Goal: Task Accomplishment & Management: Use online tool/utility

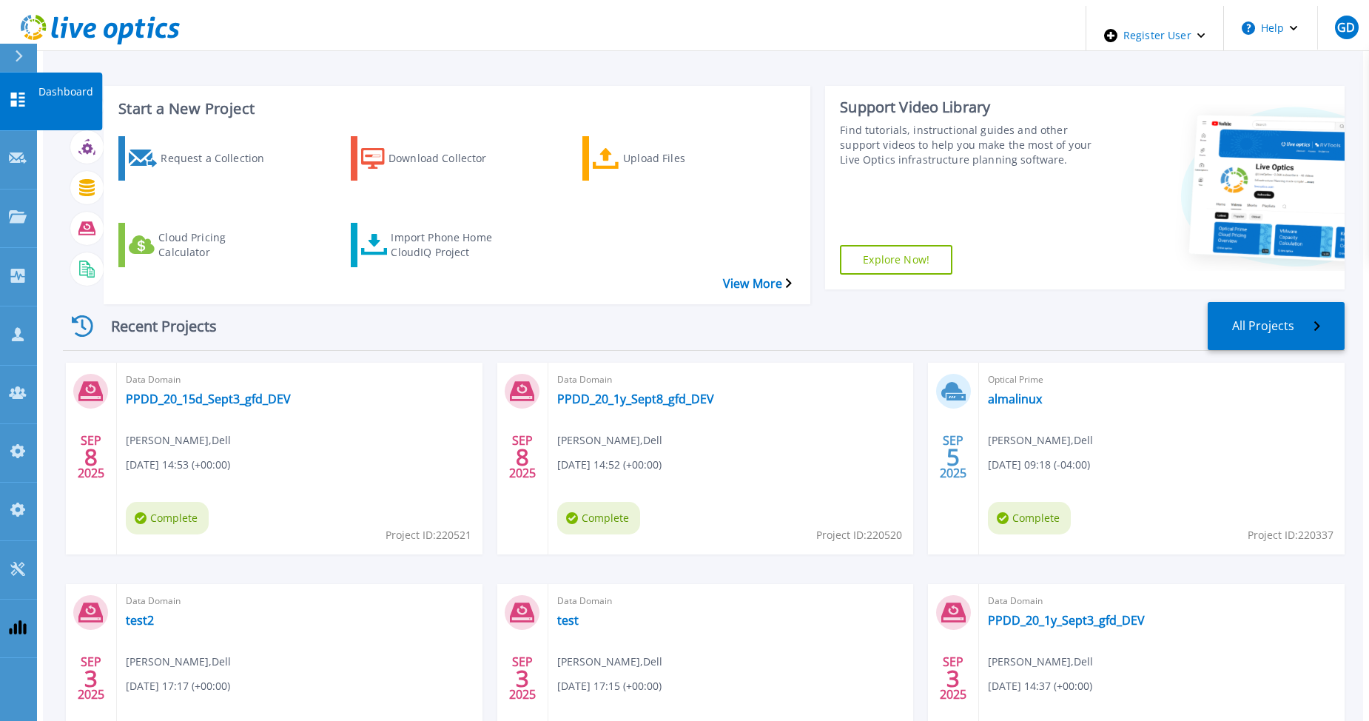
click at [17, 93] on icon at bounding box center [18, 100] width 18 height 14
click at [189, 391] on link "PPDD_20_15d_Sept3_gfd_DEV" at bounding box center [208, 398] width 165 height 15
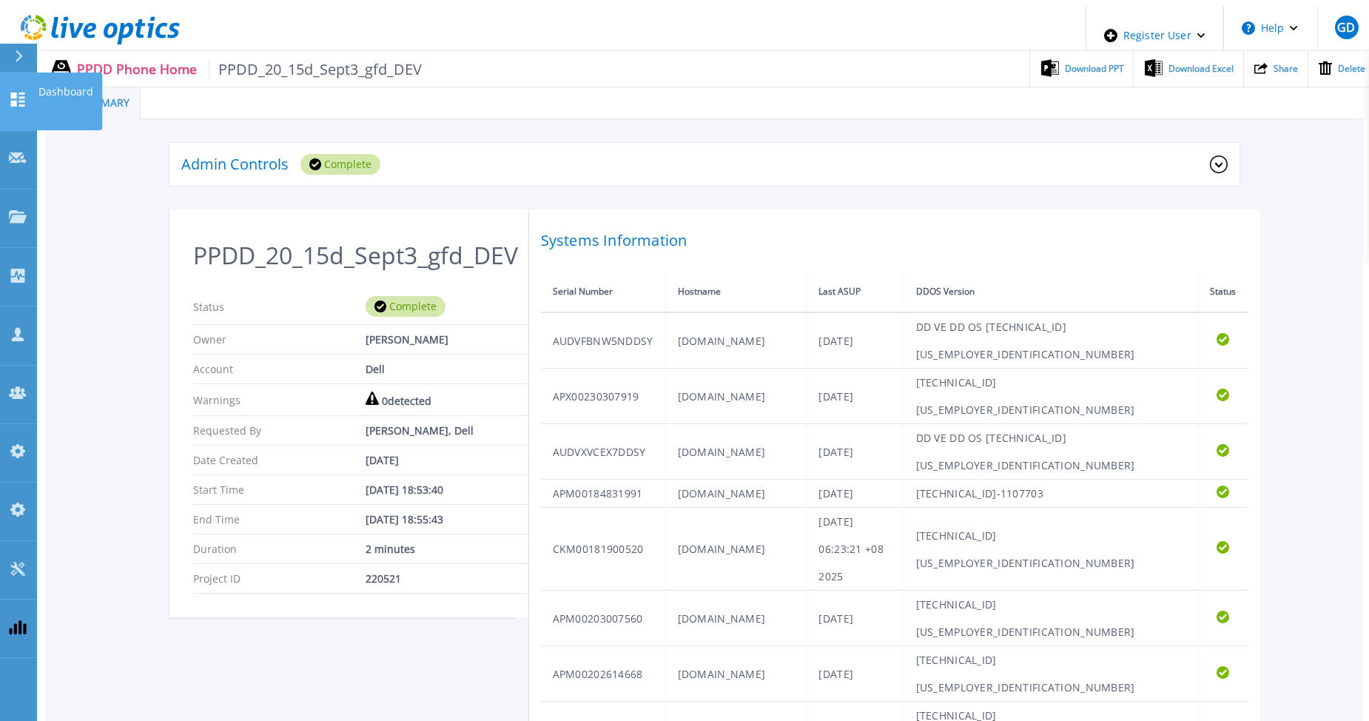
click at [26, 93] on icon at bounding box center [18, 100] width 18 height 14
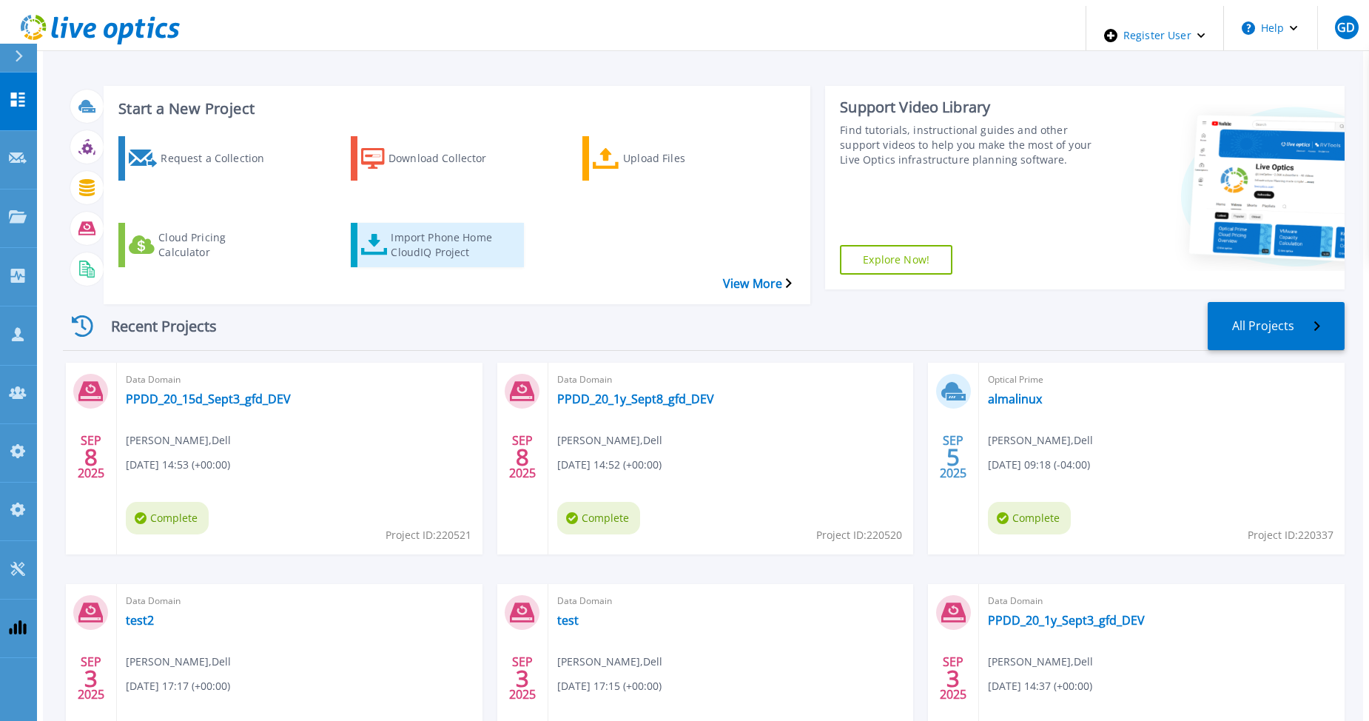
click at [453, 226] on div "Import Phone Home CloudIQ Project" at bounding box center [450, 244] width 118 height 37
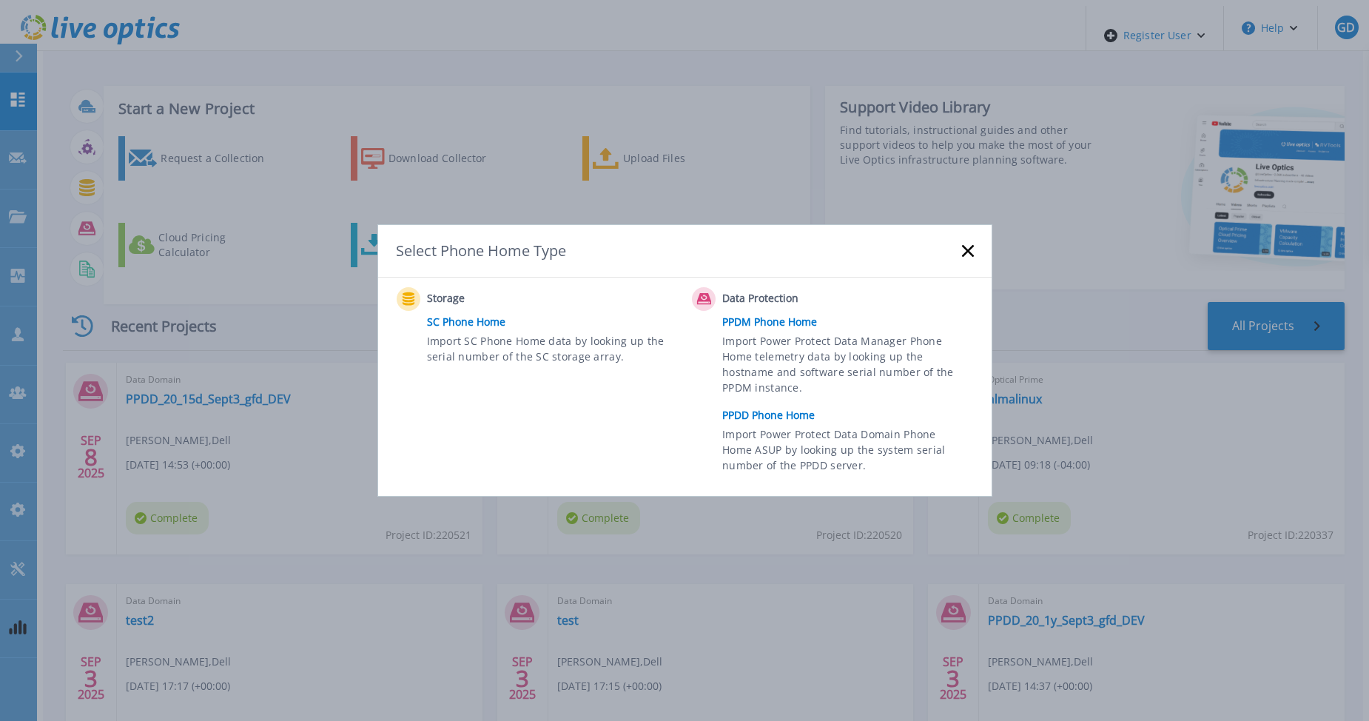
click at [750, 414] on link "PPDD Phone Home" at bounding box center [851, 415] width 258 height 22
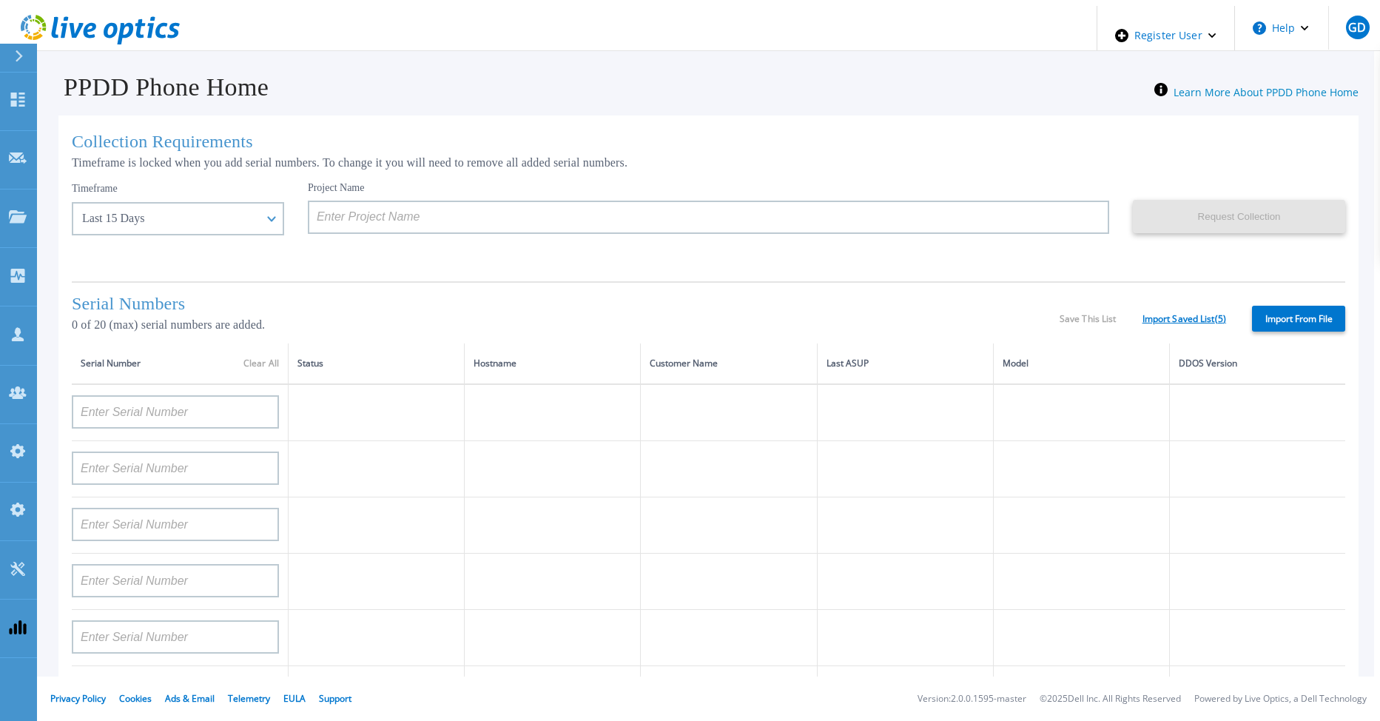
click at [1147, 314] on link "Import Saved List ( 5 )" at bounding box center [1185, 319] width 84 height 10
click at [1273, 318] on label "Import From File" at bounding box center [1298, 319] width 93 height 26
click at [0, 0] on input "Import From File" at bounding box center [0, 0] width 0 height 0
type input "APM00212517749"
type input "APM00181610916"
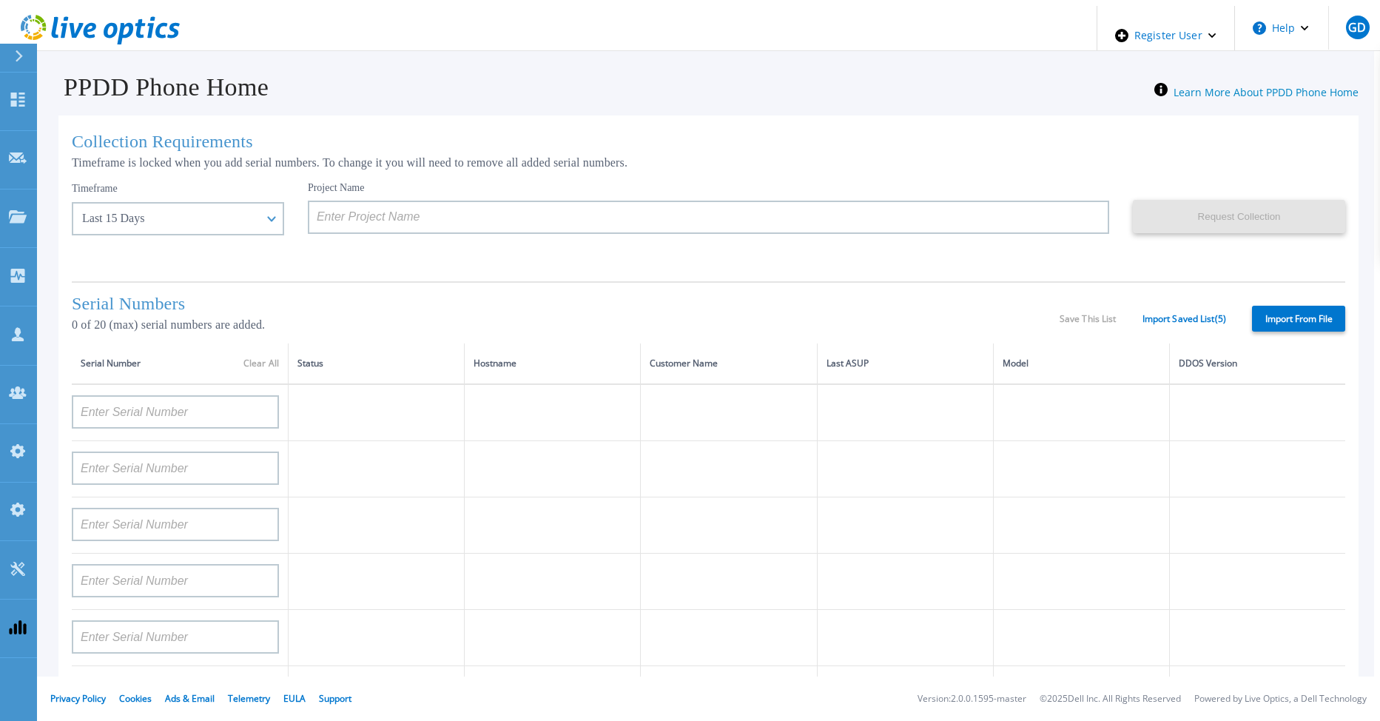
type input "APM00212610954"
type input "APM00192901991"
type input "DE600213145187"
type input "CKM01210406364"
type input "AUDVMK7W3NDDSP"
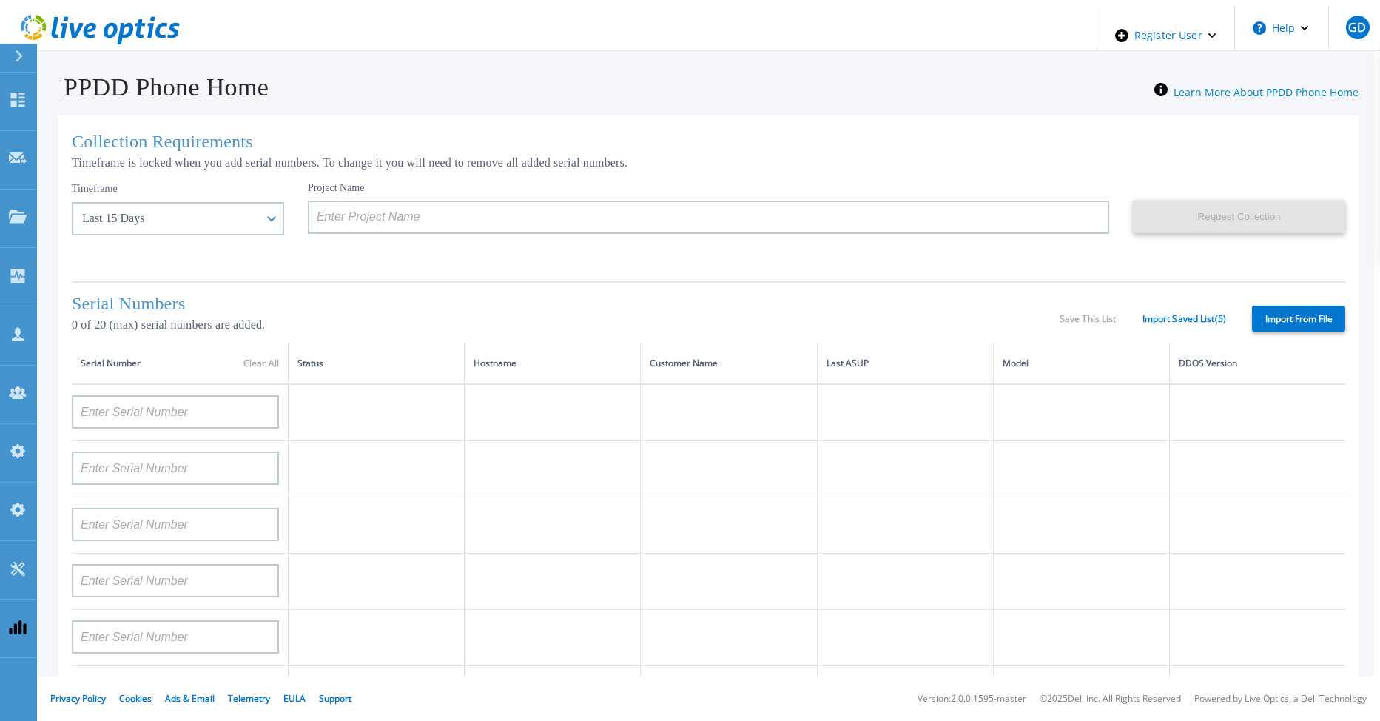
type input "APM00174422347"
type input "APM00171414746"
type input "APM00222128522"
type input "APM00200337213"
type input "APM00160405864"
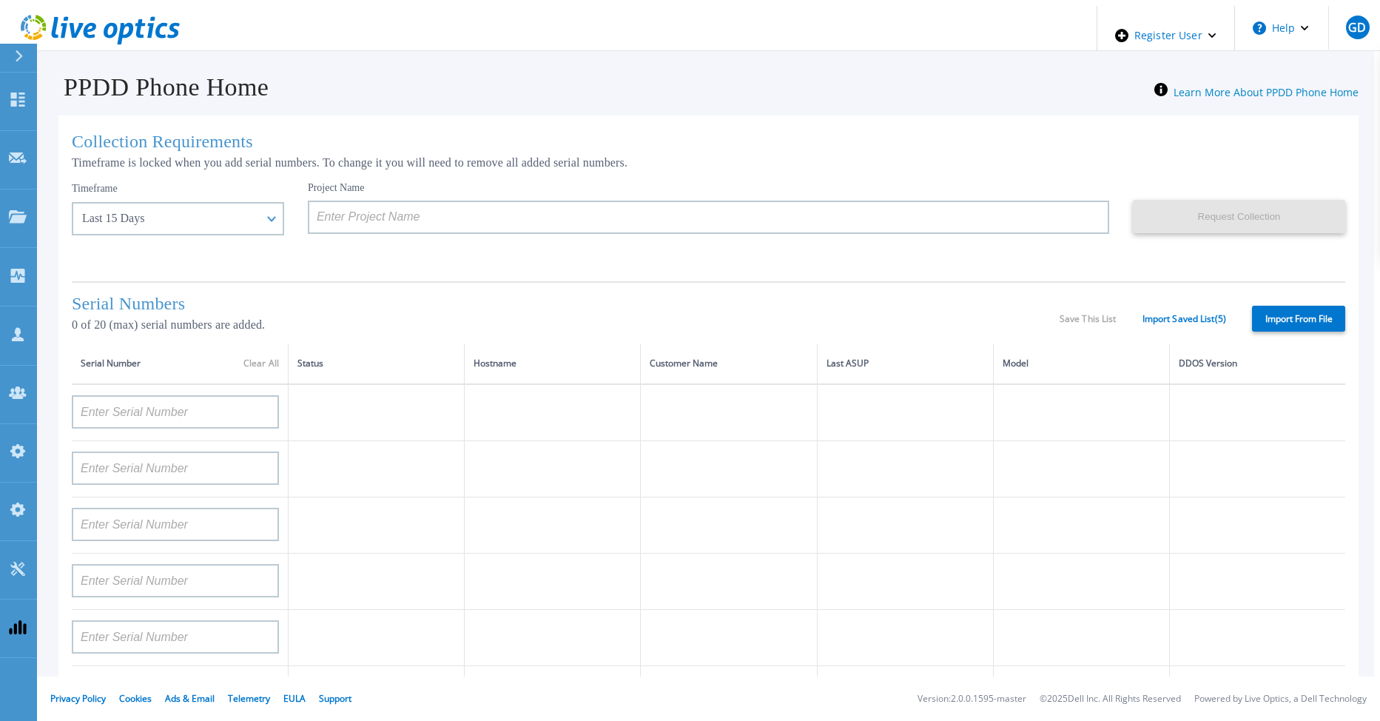
type input "APM00201200598"
type input "APM00172914280"
type input "APM00212721945"
type input "CKM01203620338"
type input "CKM01214706127"
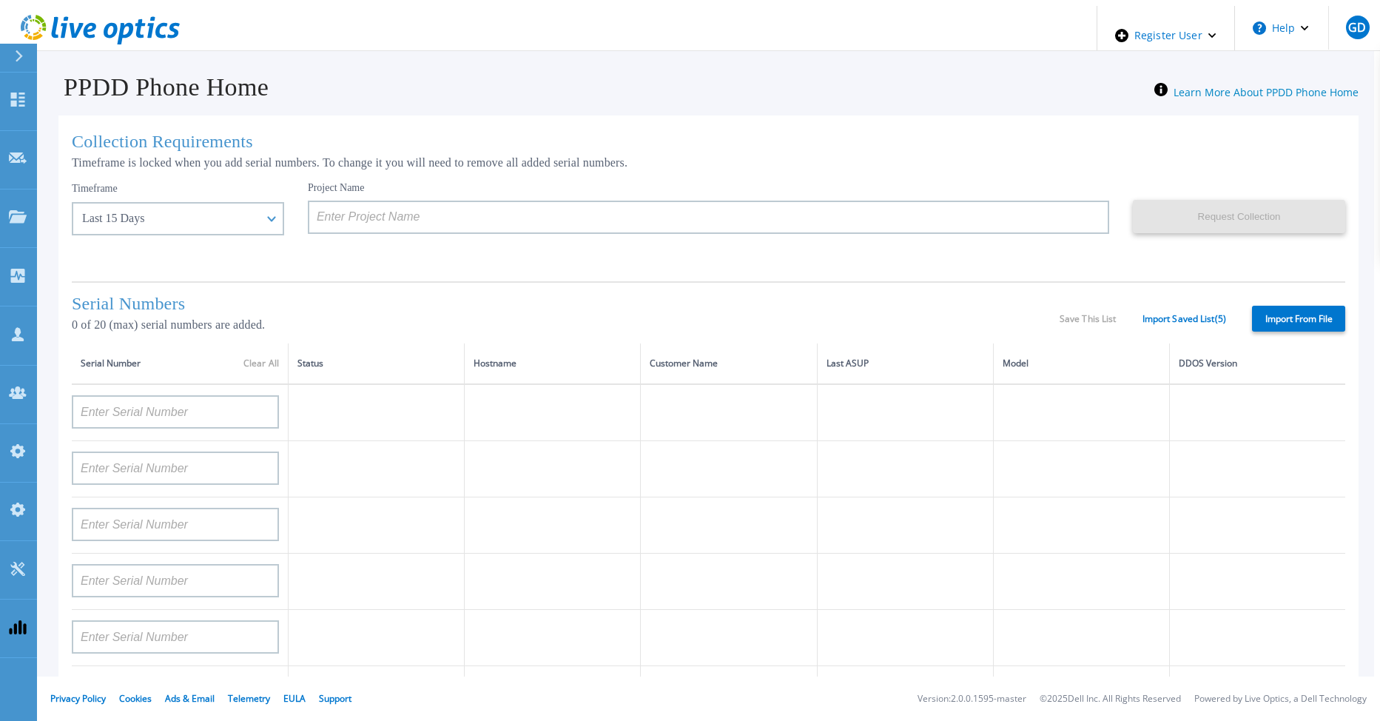
type input "FLA95144400037"
type input "AUDVNWBR6EDS91"
type input "APM00182109758"
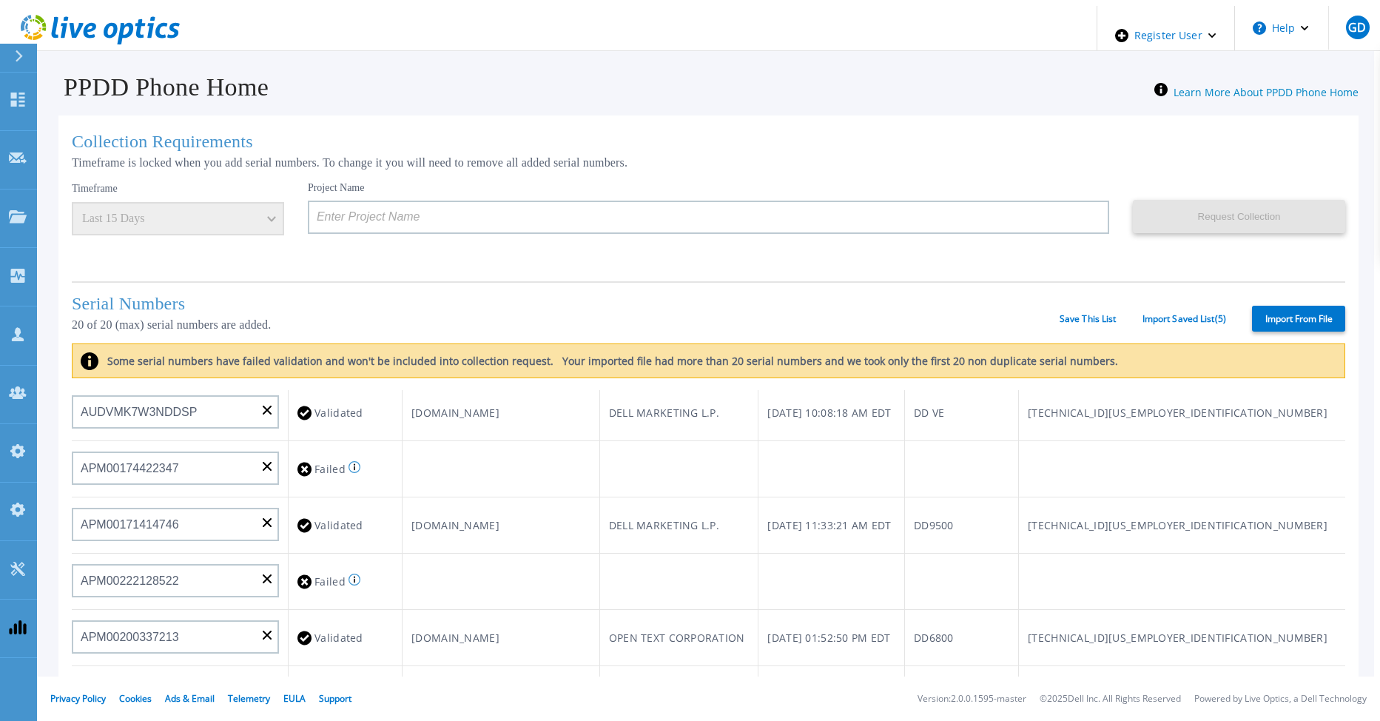
scroll to position [371, 0]
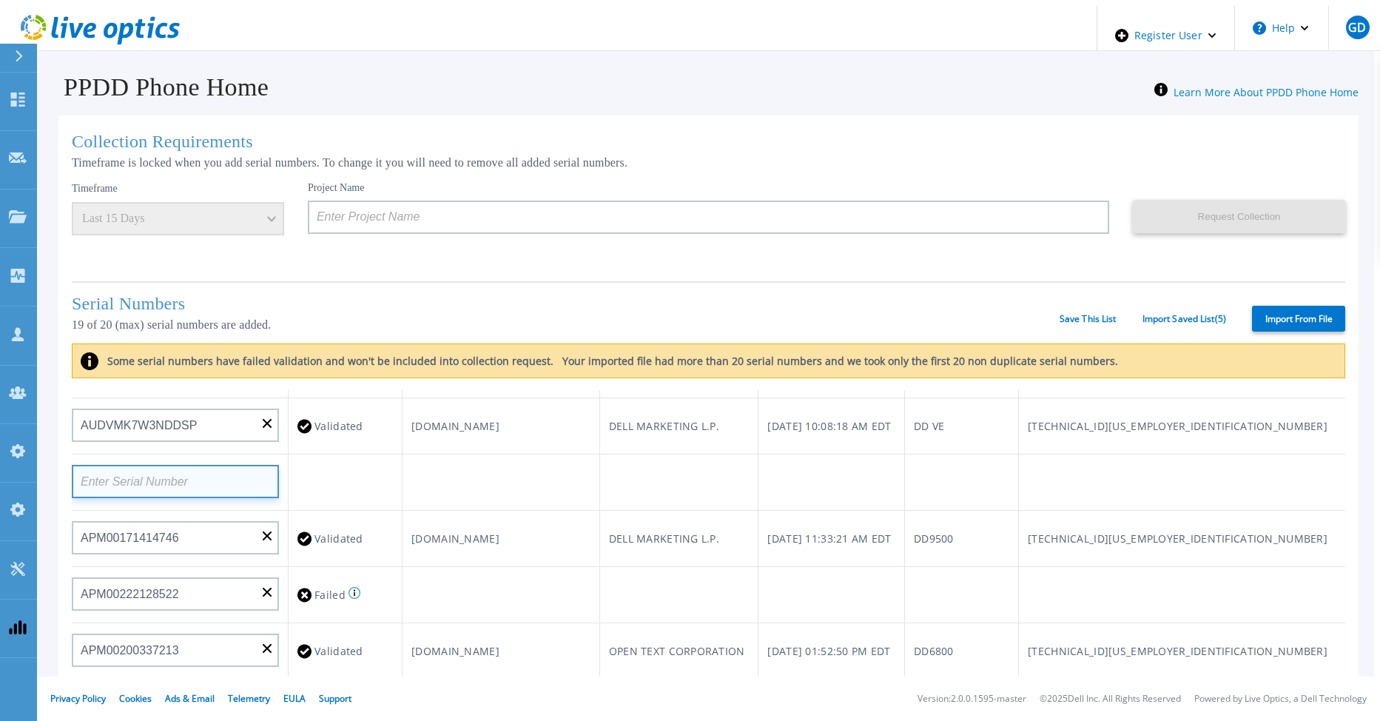
click at [197, 481] on input at bounding box center [175, 481] width 207 height 33
paste input "CKM01210406364"
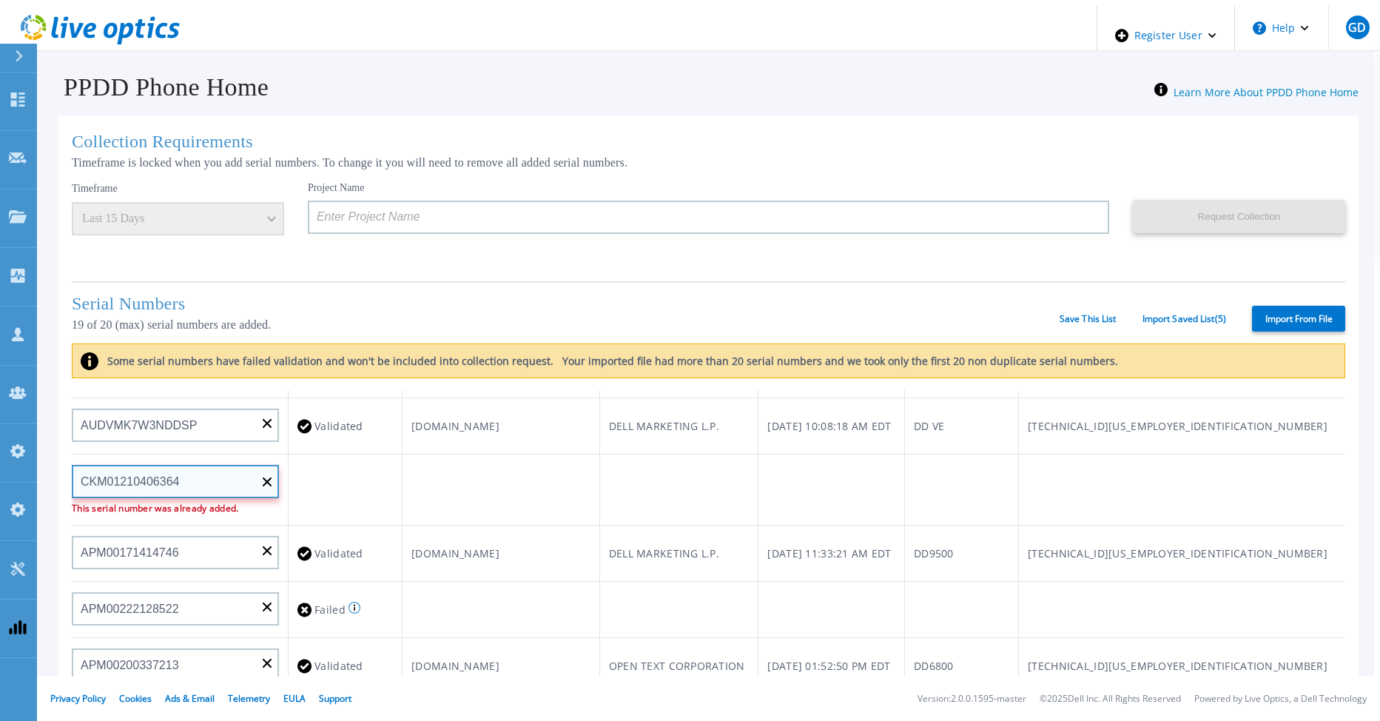
type input "CKM01210406364"
drag, startPoint x: 260, startPoint y: 477, endPoint x: 246, endPoint y: 479, distance: 14.9
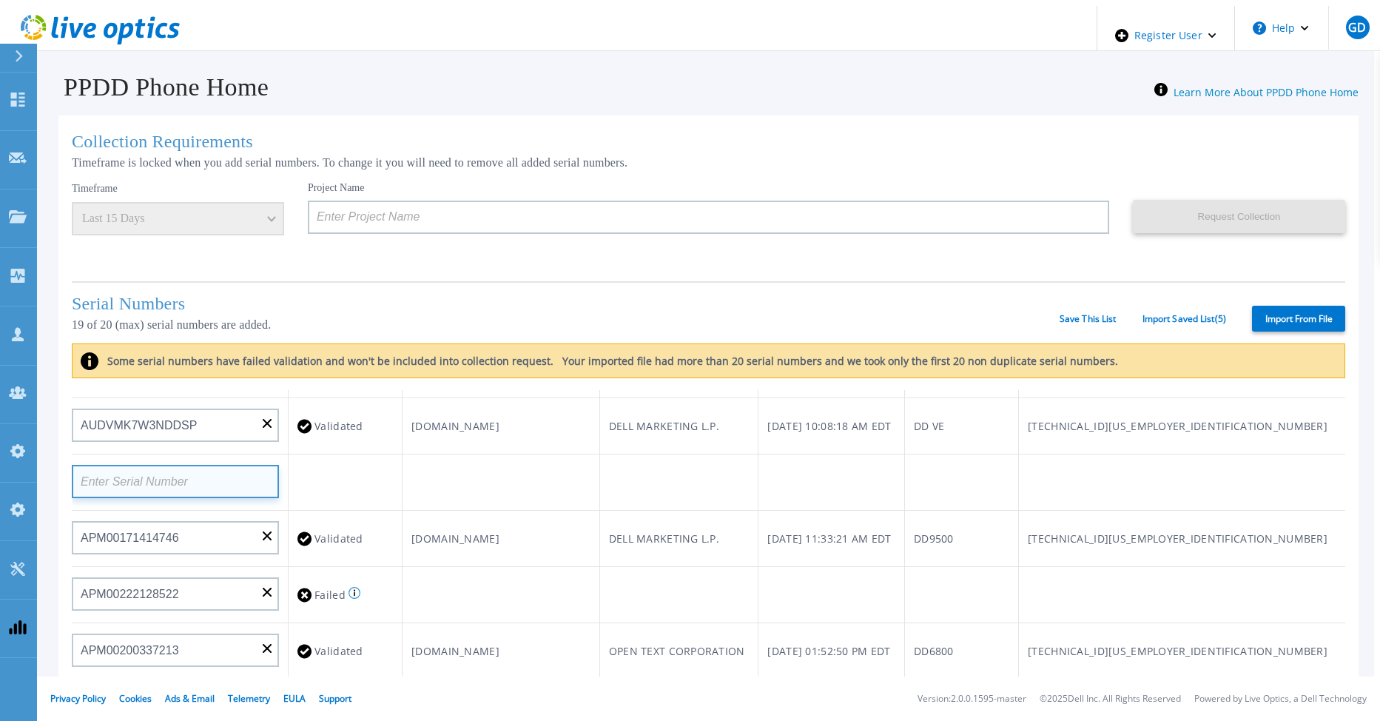
click at [189, 474] on input at bounding box center [175, 481] width 207 height 33
paste input "DE500212802673"
type input "DE500212802673"
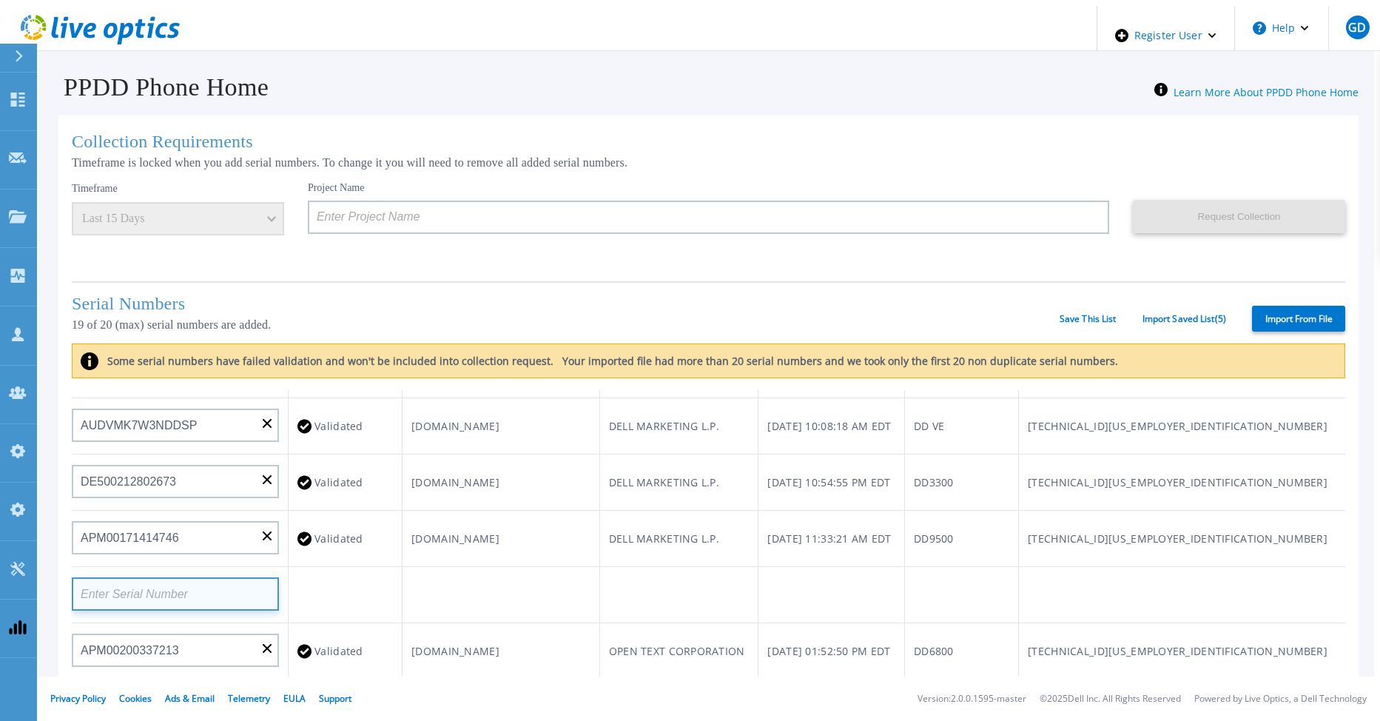
click at [202, 590] on input at bounding box center [175, 593] width 207 height 33
paste input "APM00133543104"
type input "APM00133543104"
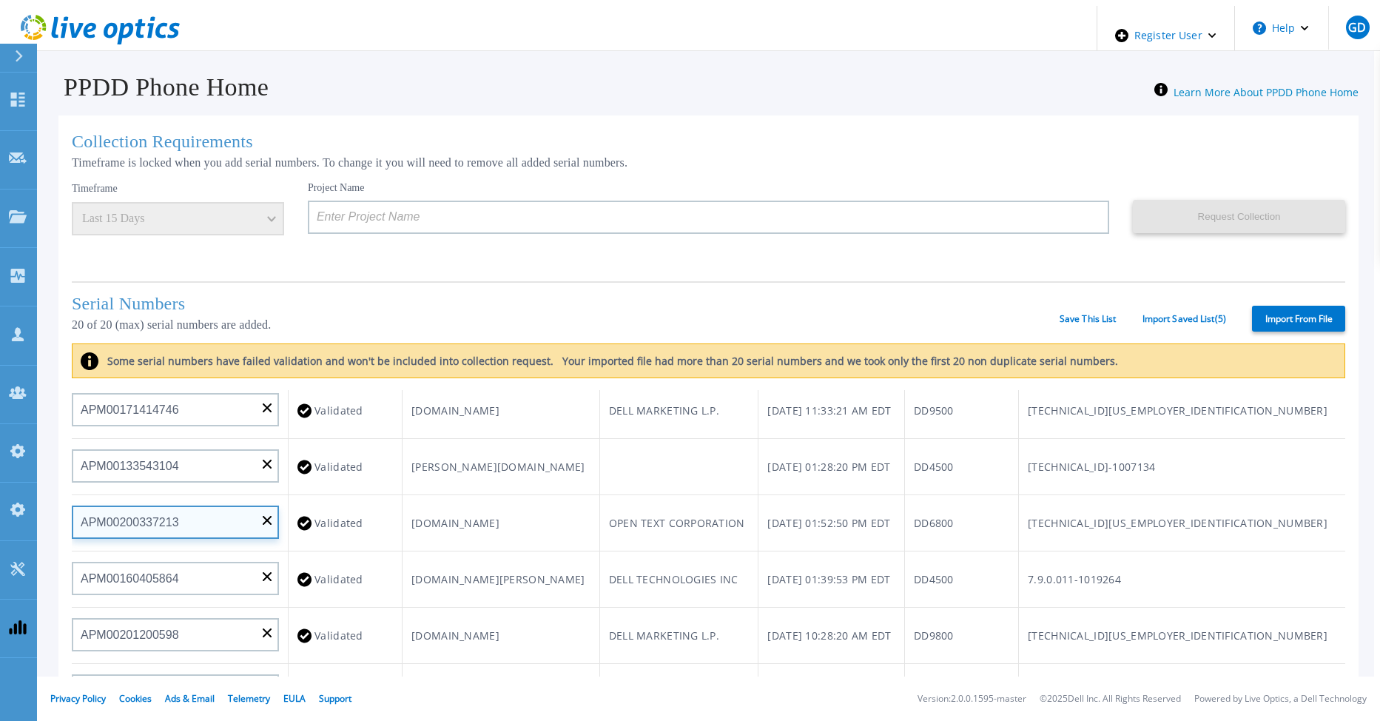
scroll to position [593, 0]
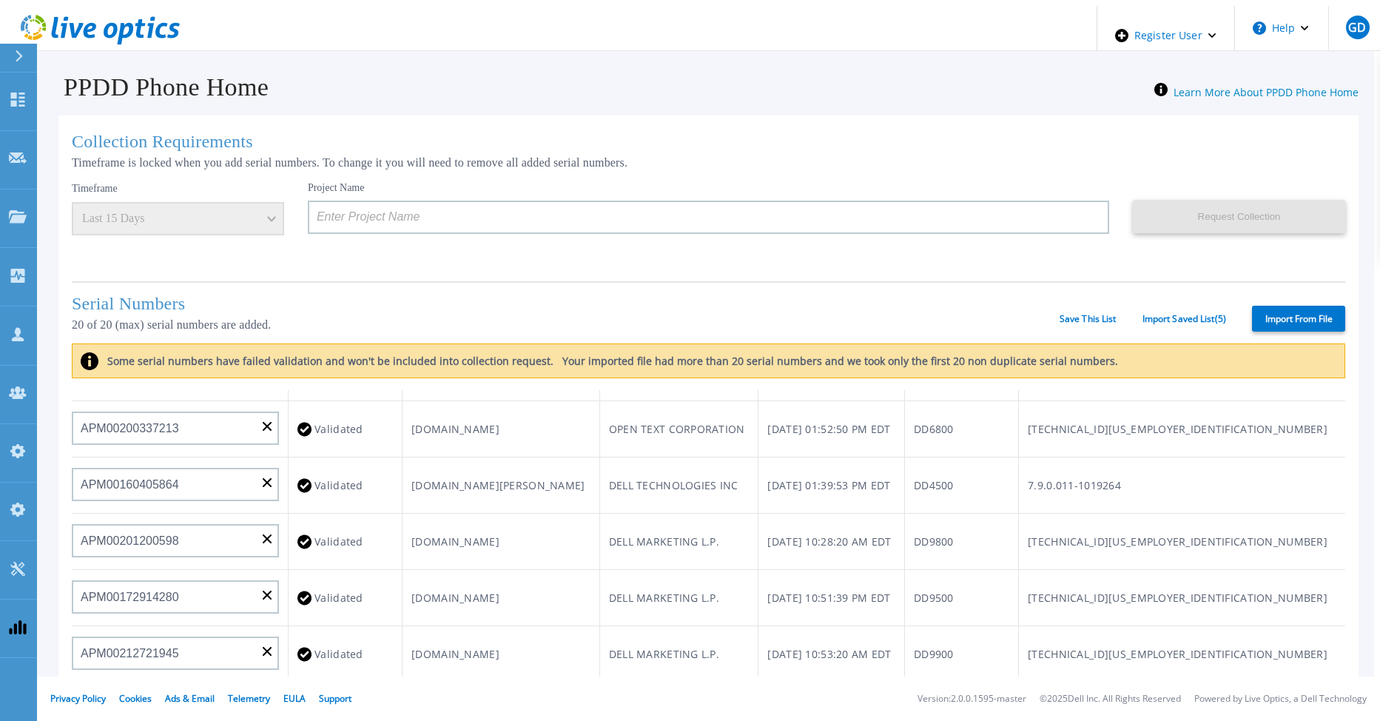
click at [691, 551] on td "DELL MARKETING L.P." at bounding box center [678, 542] width 159 height 56
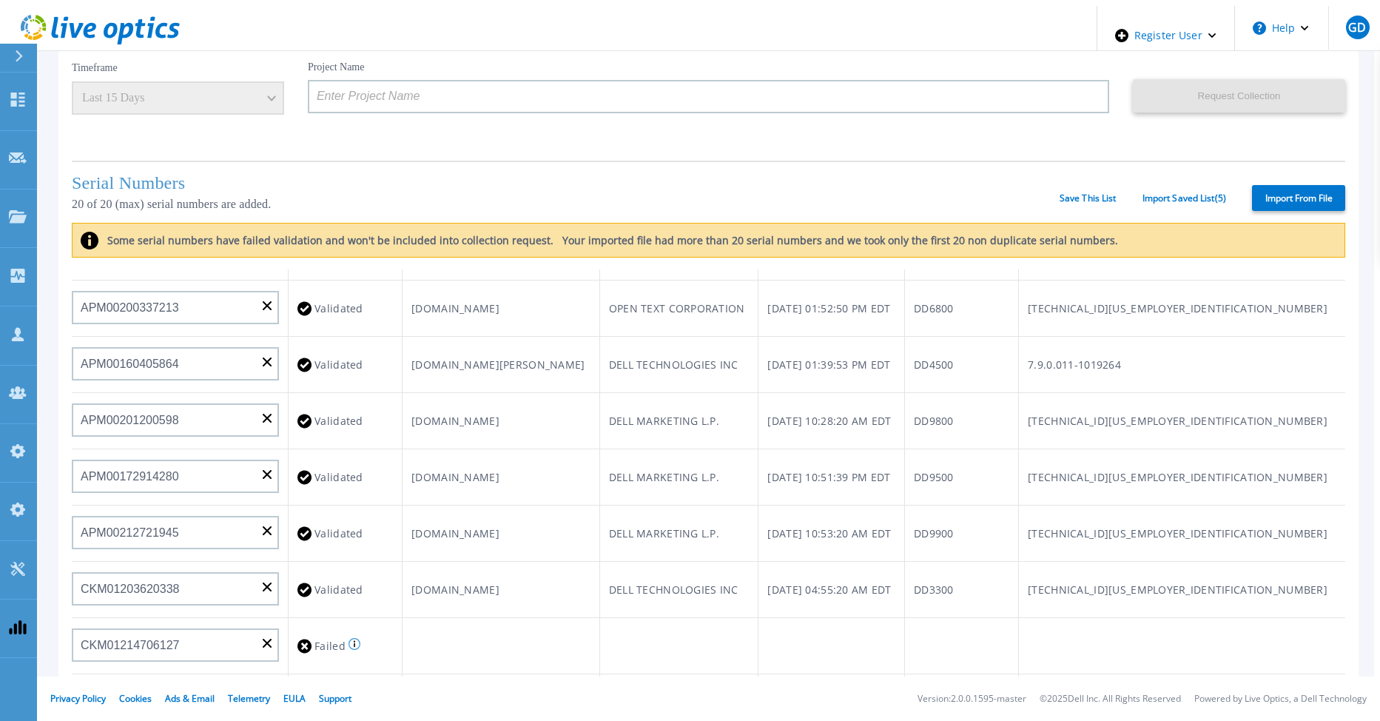
scroll to position [272, 0]
drag, startPoint x: 258, startPoint y: 483, endPoint x: 243, endPoint y: 488, distance: 15.5
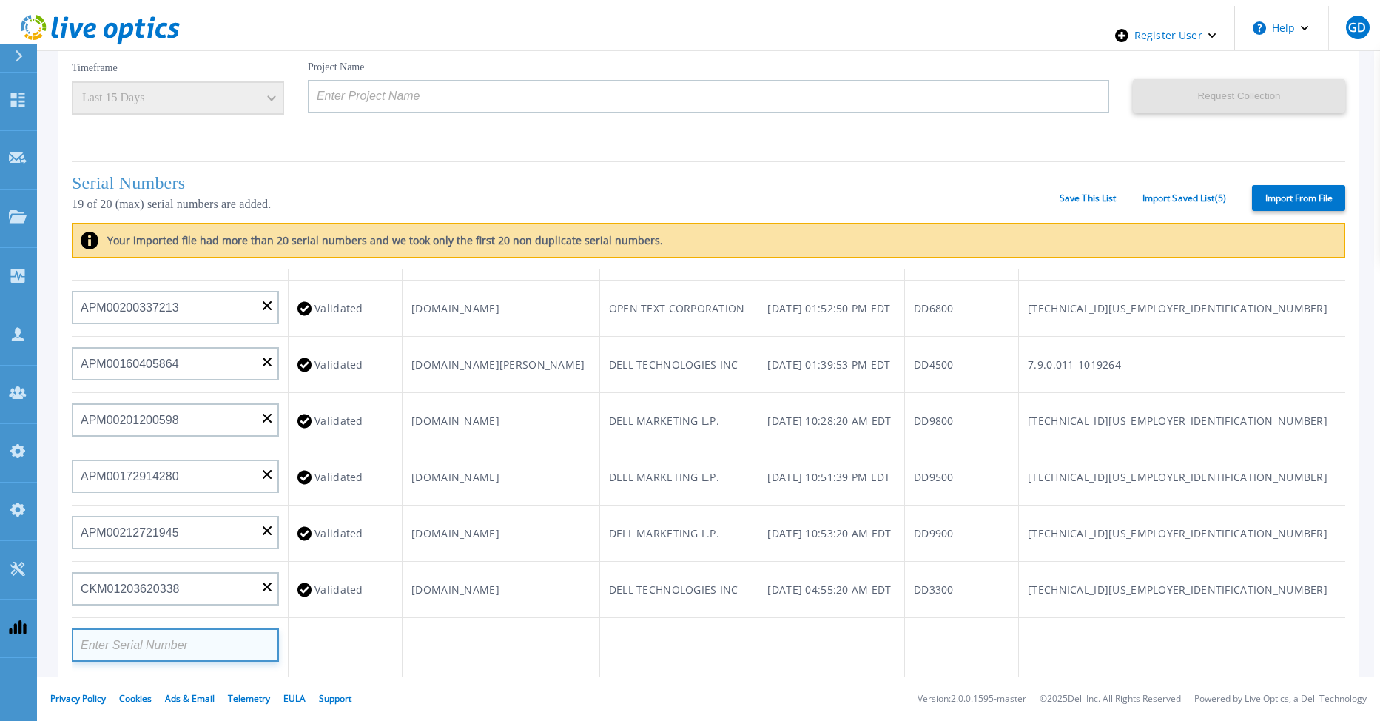
click at [226, 628] on input at bounding box center [175, 644] width 207 height 33
paste input "APM00211506717"
type input "APM00211506717"
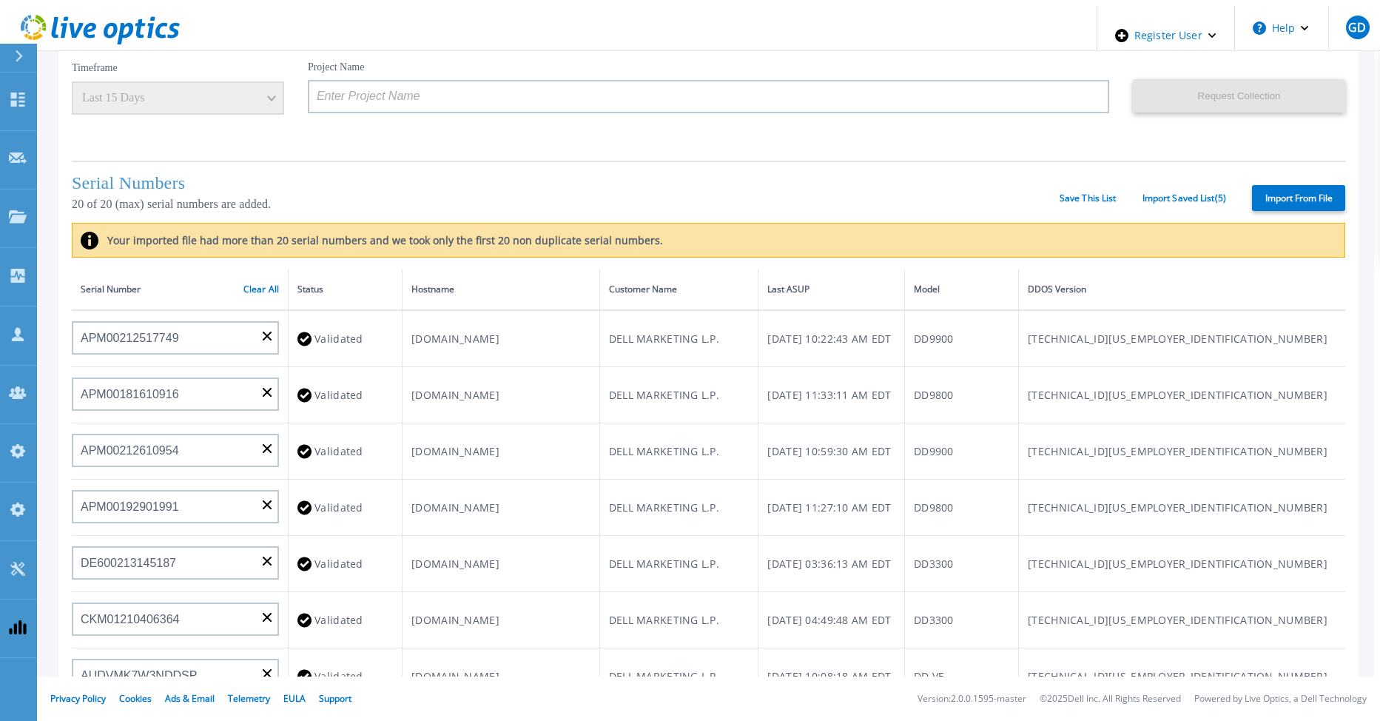
scroll to position [0, 0]
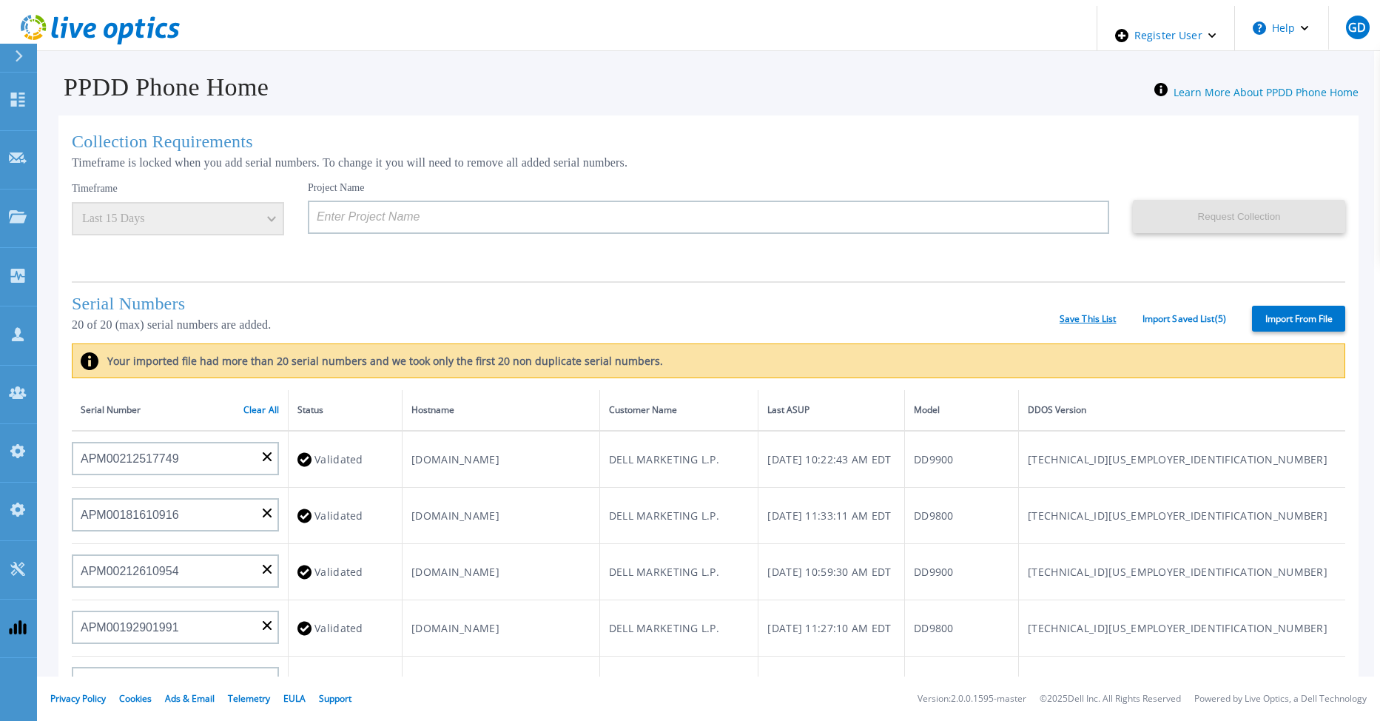
click at [1095, 315] on link "Save This List" at bounding box center [1088, 319] width 57 height 10
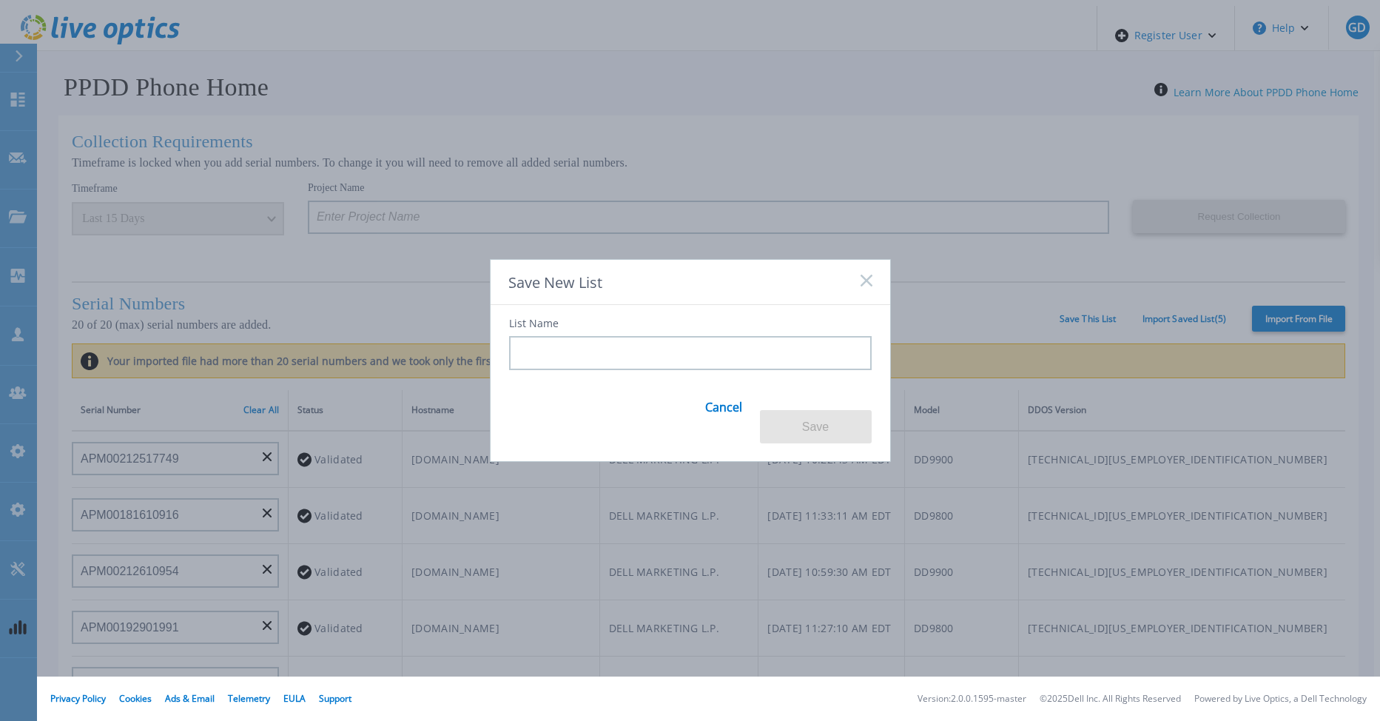
click at [579, 368] on input at bounding box center [690, 353] width 363 height 34
type input "Sept. 9 list - Gerry"
click at [816, 418] on button "Save" at bounding box center [816, 426] width 112 height 33
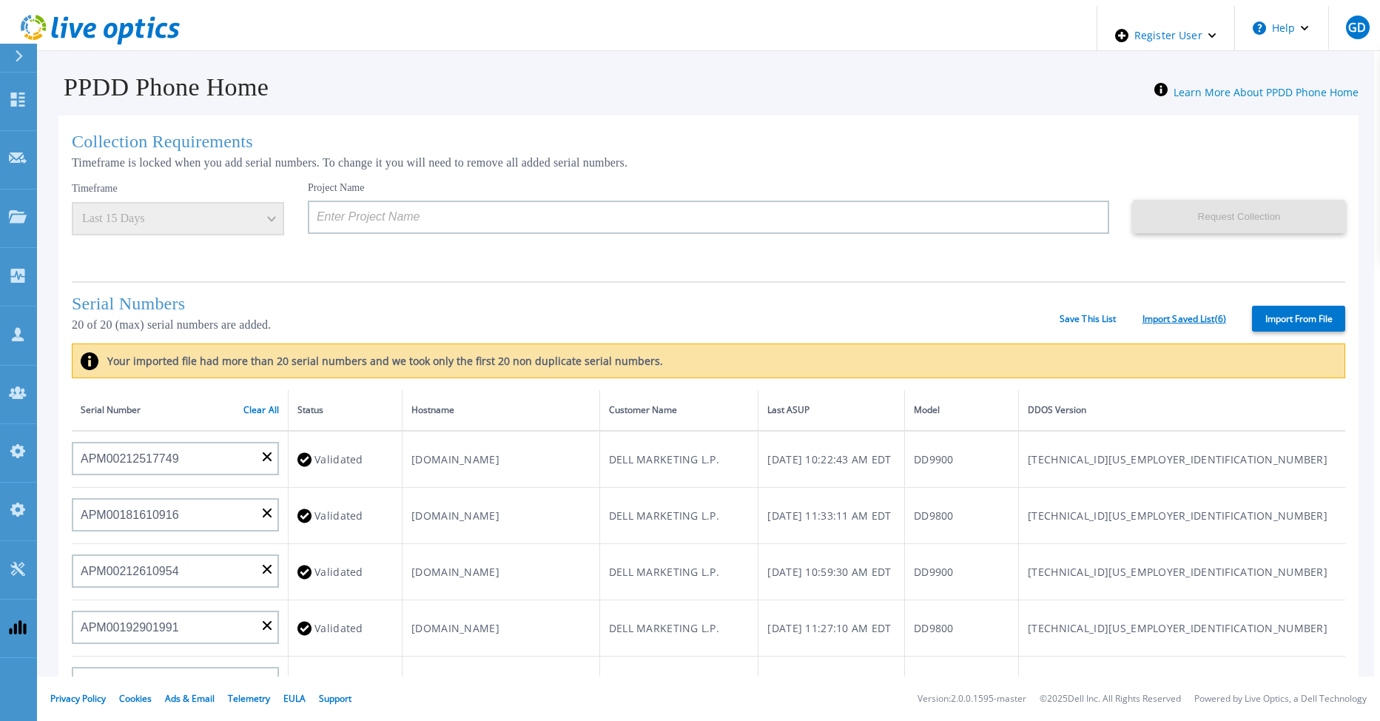
click at [1164, 314] on link "Import Saved List ( 6 )" at bounding box center [1185, 319] width 84 height 10
click at [1060, 317] on link "Save This List" at bounding box center [1088, 319] width 57 height 10
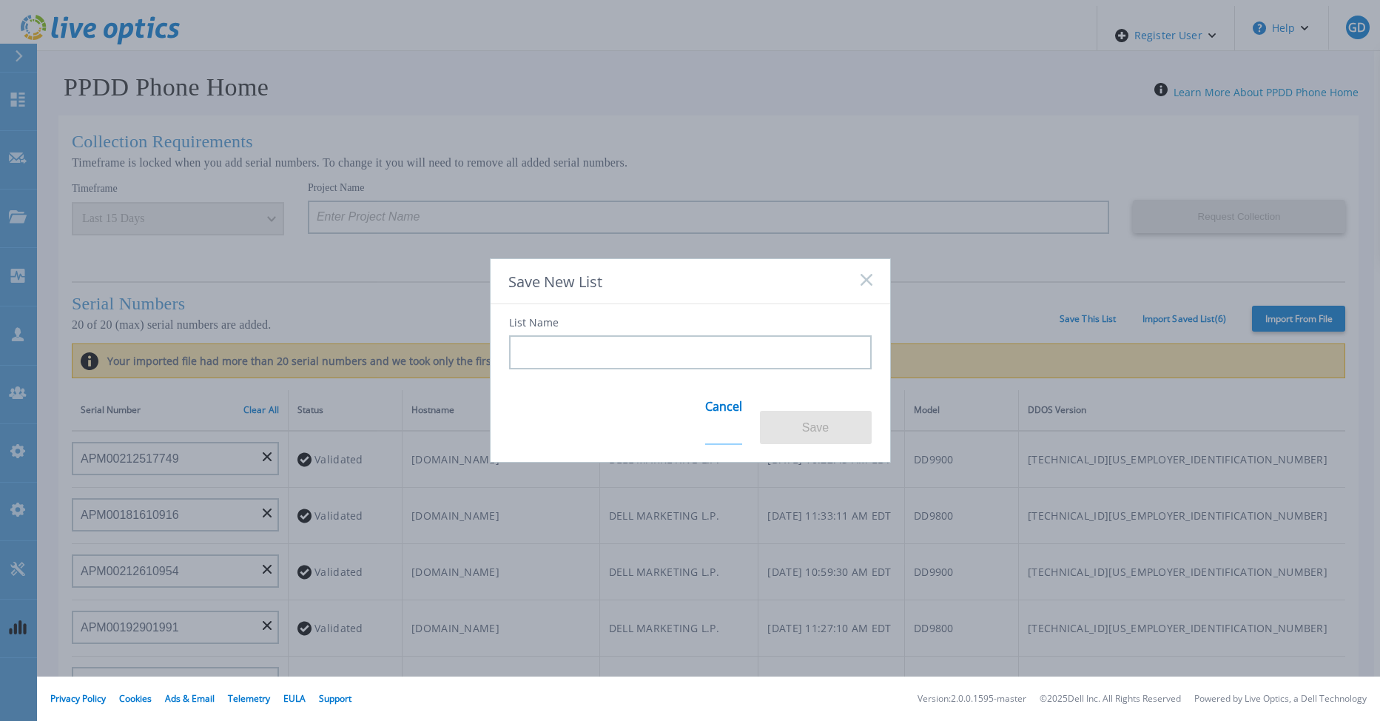
click at [713, 414] on link "Cancel" at bounding box center [723, 416] width 37 height 58
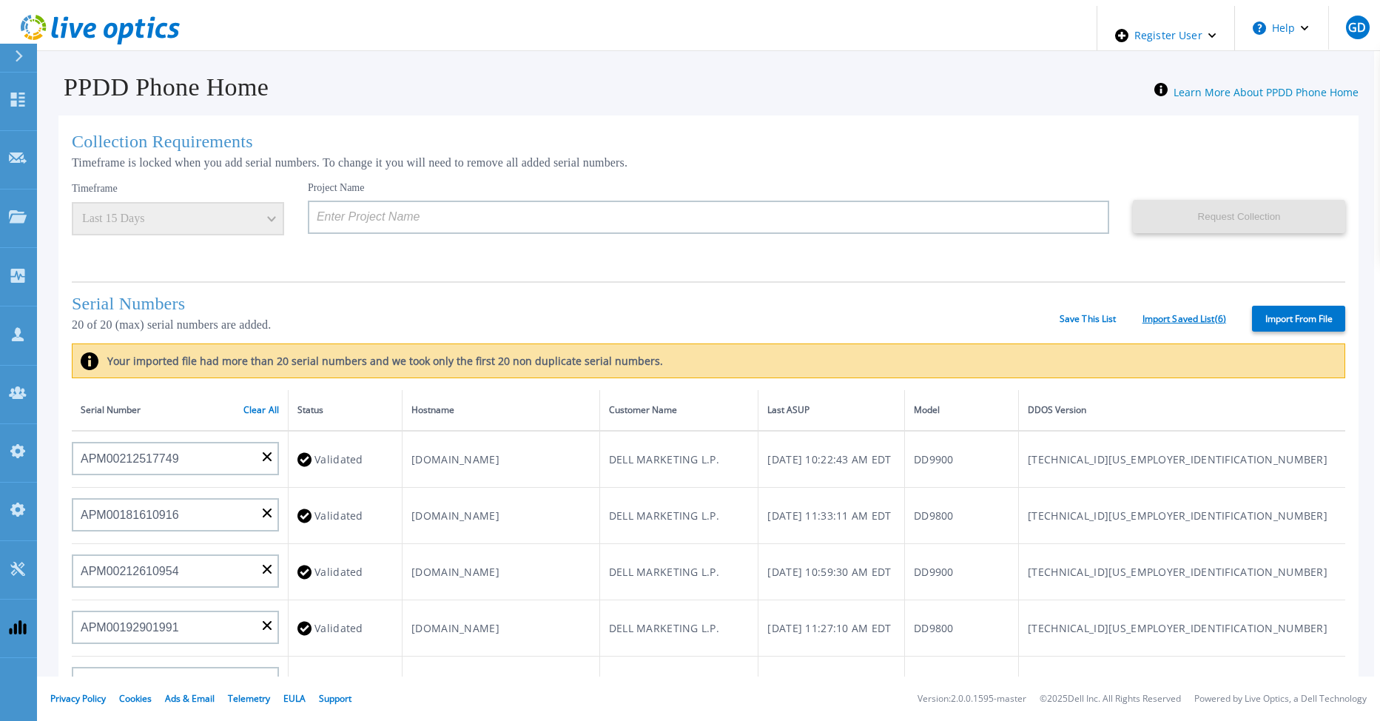
click at [1143, 316] on link "Import Saved List ( 6 )" at bounding box center [1185, 319] width 84 height 10
